Goal: Find specific page/section: Find specific page/section

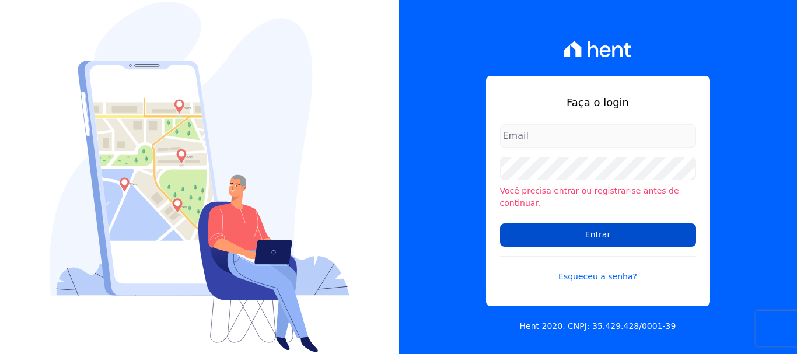
type input "[EMAIL_ADDRESS][DOMAIN_NAME]"
click at [615, 229] on input "Entrar" at bounding box center [598, 234] width 196 height 23
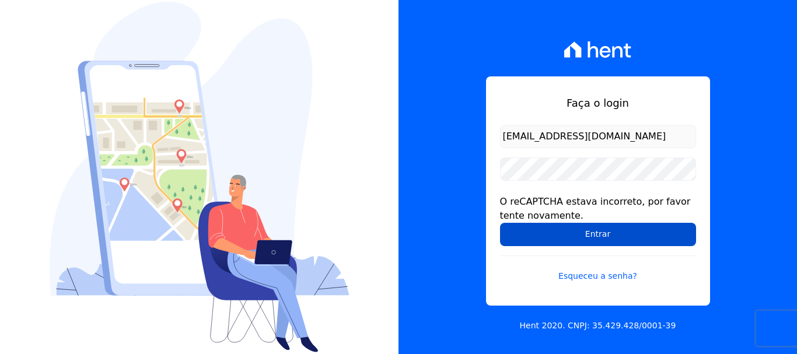
click at [591, 246] on form "[EMAIL_ADDRESS][DOMAIN_NAME] O reCAPTCHA estava incorreto, por favor tente nova…" at bounding box center [598, 210] width 196 height 171
click at [591, 244] on input "Entrar" at bounding box center [598, 234] width 196 height 23
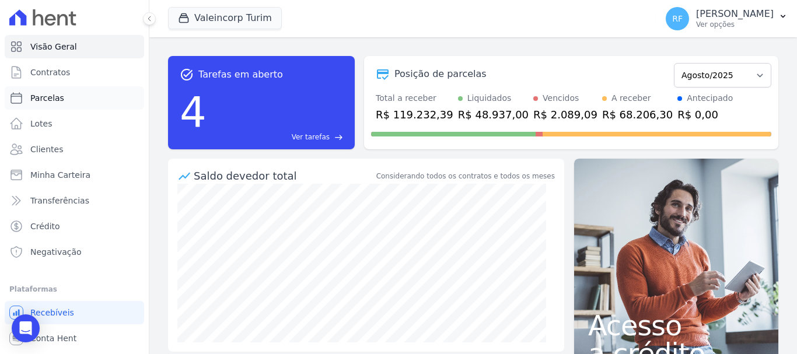
click at [104, 105] on link "Parcelas" at bounding box center [74, 97] width 139 height 23
select select
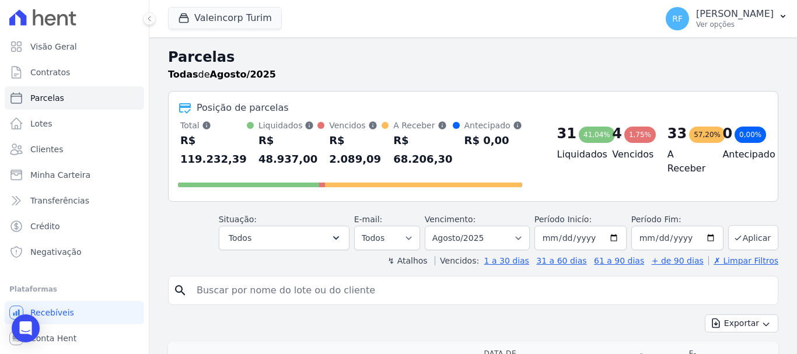
click at [389, 303] on div "search" at bounding box center [473, 290] width 610 height 29
click at [390, 296] on input "search" at bounding box center [481, 290] width 583 height 23
type input "[DEMOGRAPHIC_DATA]"
select select
